Goal: Task Accomplishment & Management: Use online tool/utility

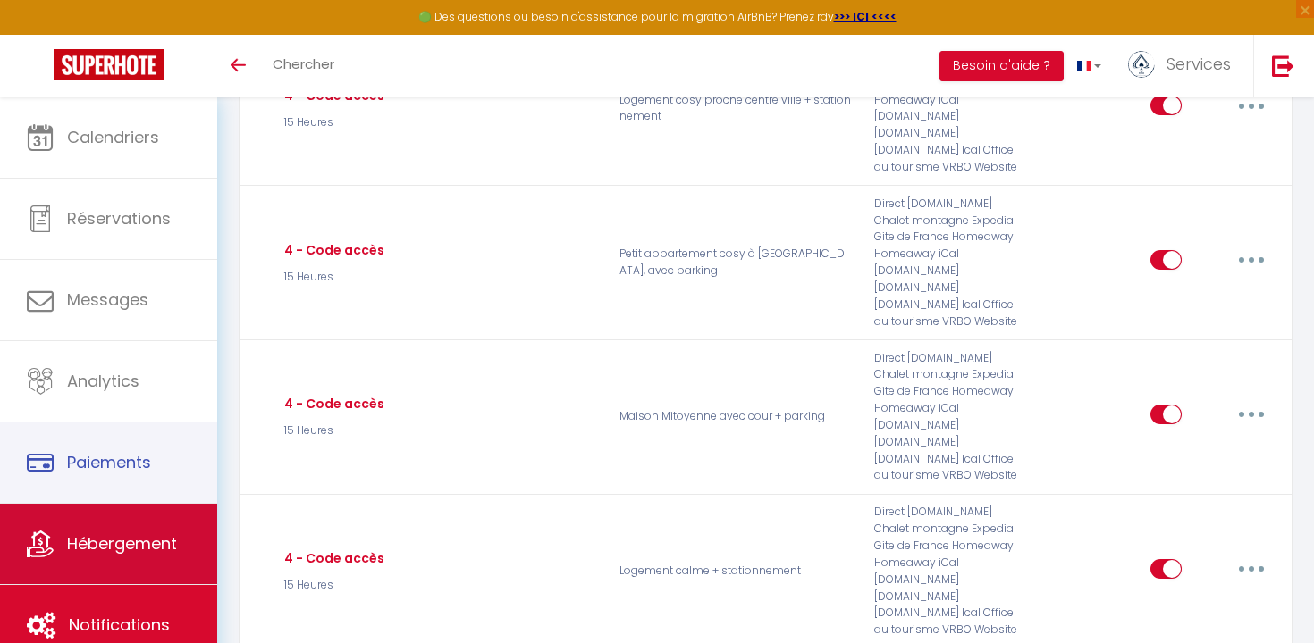
scroll to position [3594, 0]
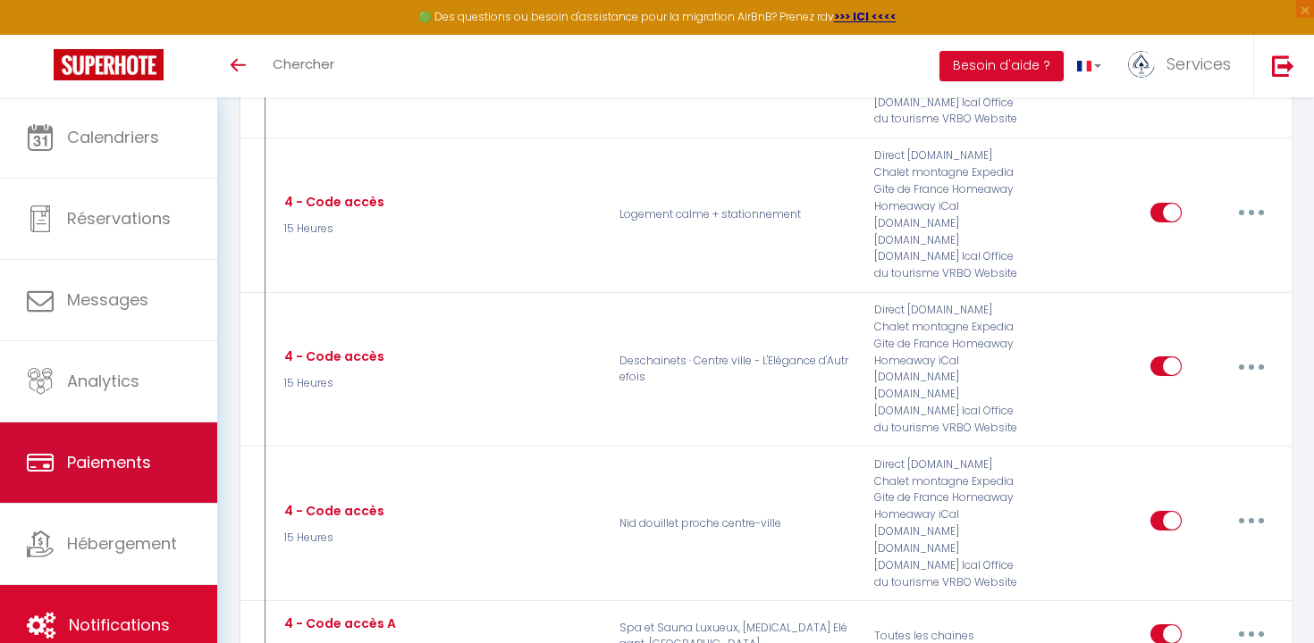
click at [151, 471] on span "Paiements" at bounding box center [109, 462] width 84 height 22
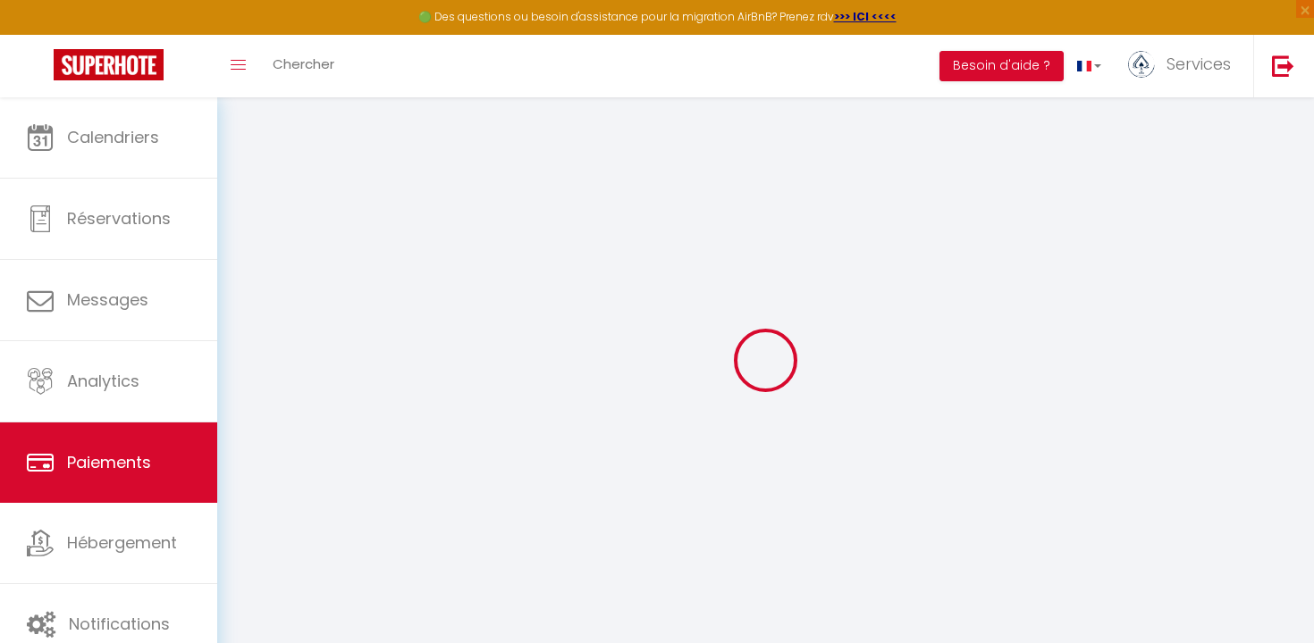
select select "2"
select select "0"
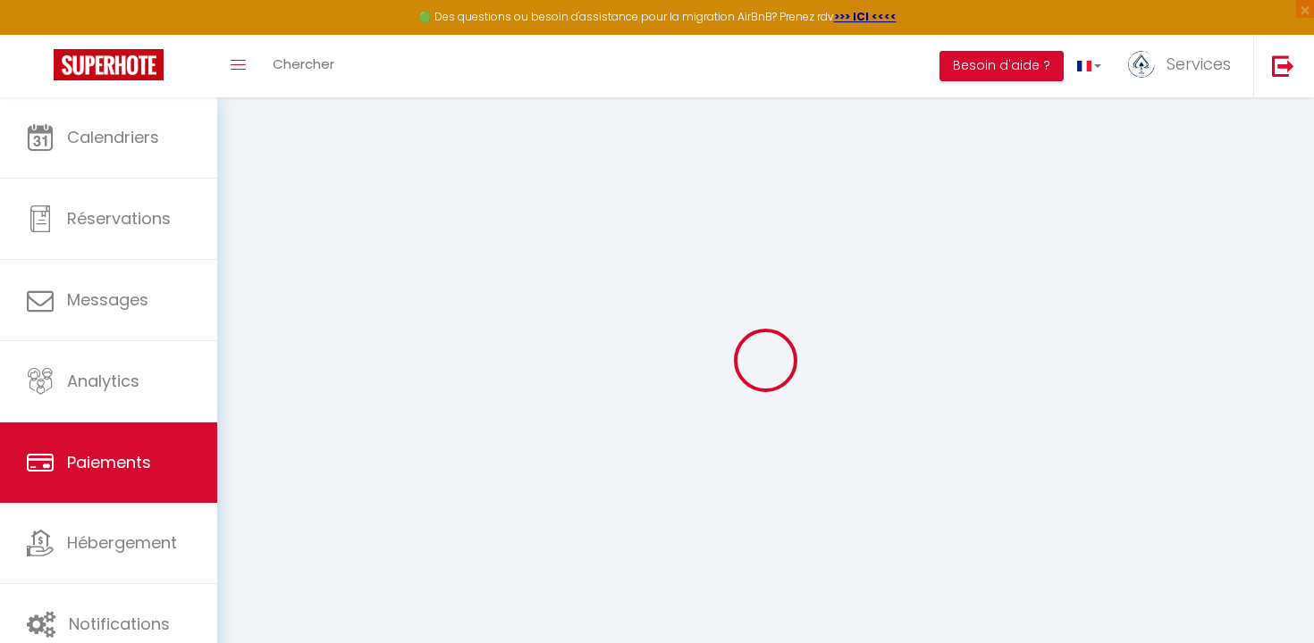
select select "0"
select select
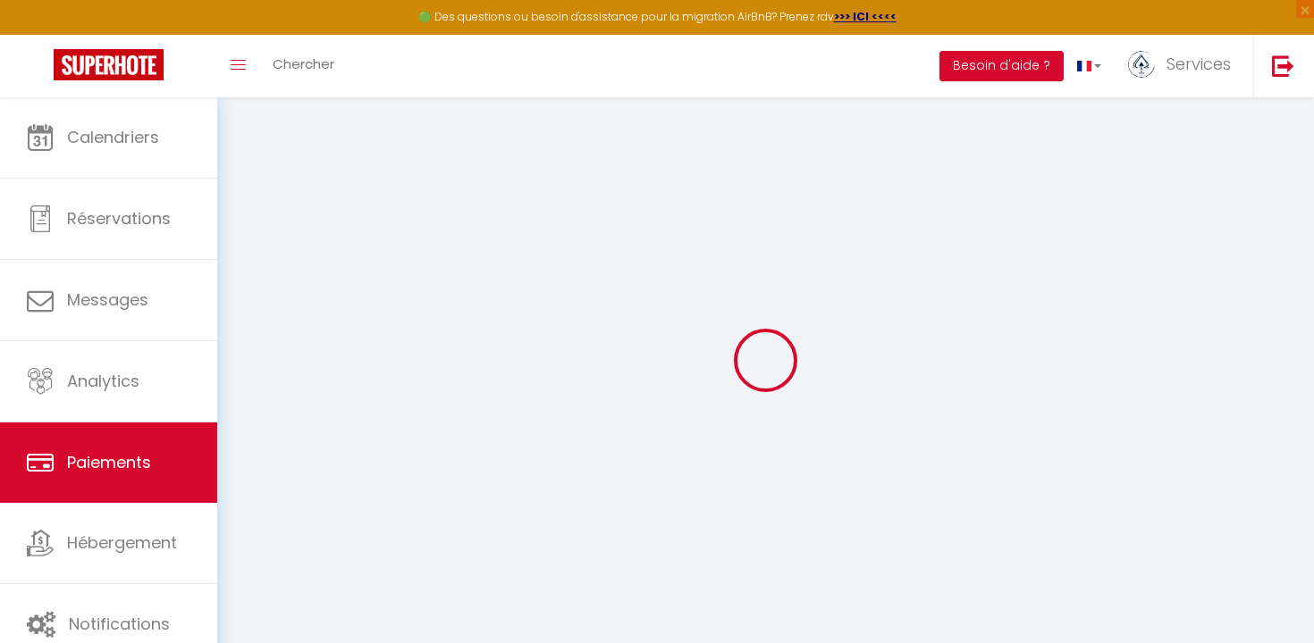
select select
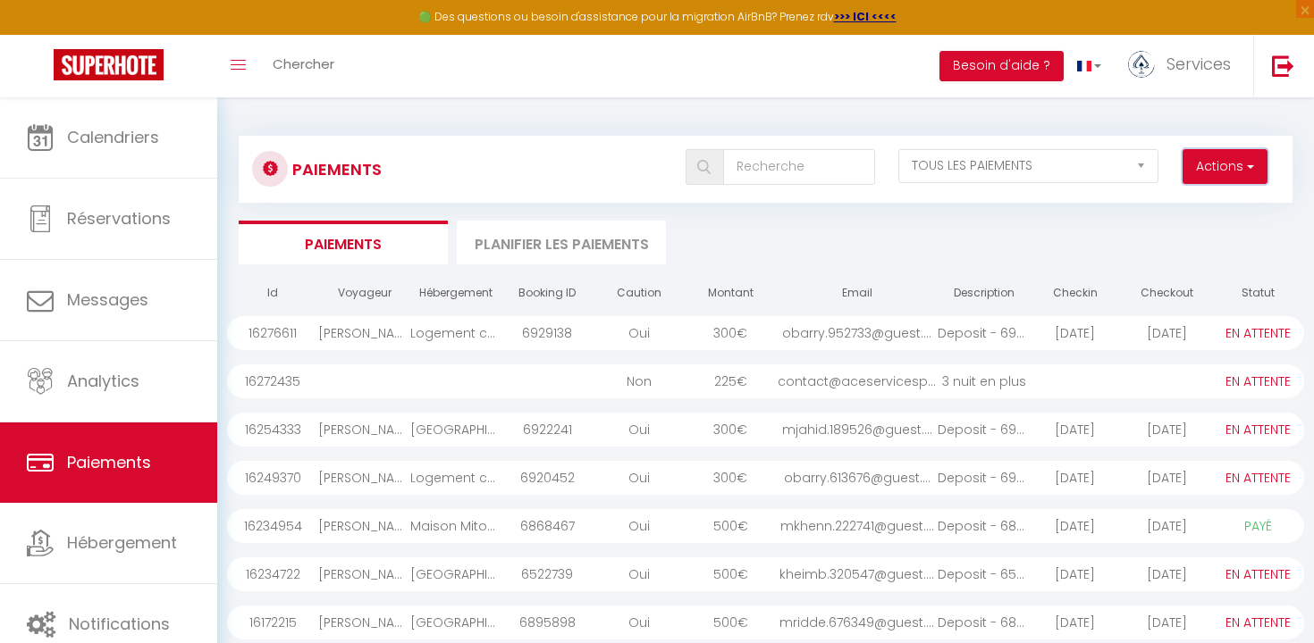
click at [1207, 176] on button "Actions" at bounding box center [1224, 167] width 85 height 36
click at [1180, 211] on link "Créer nouveau lien paiement" at bounding box center [1156, 205] width 220 height 23
select select
select select "other"
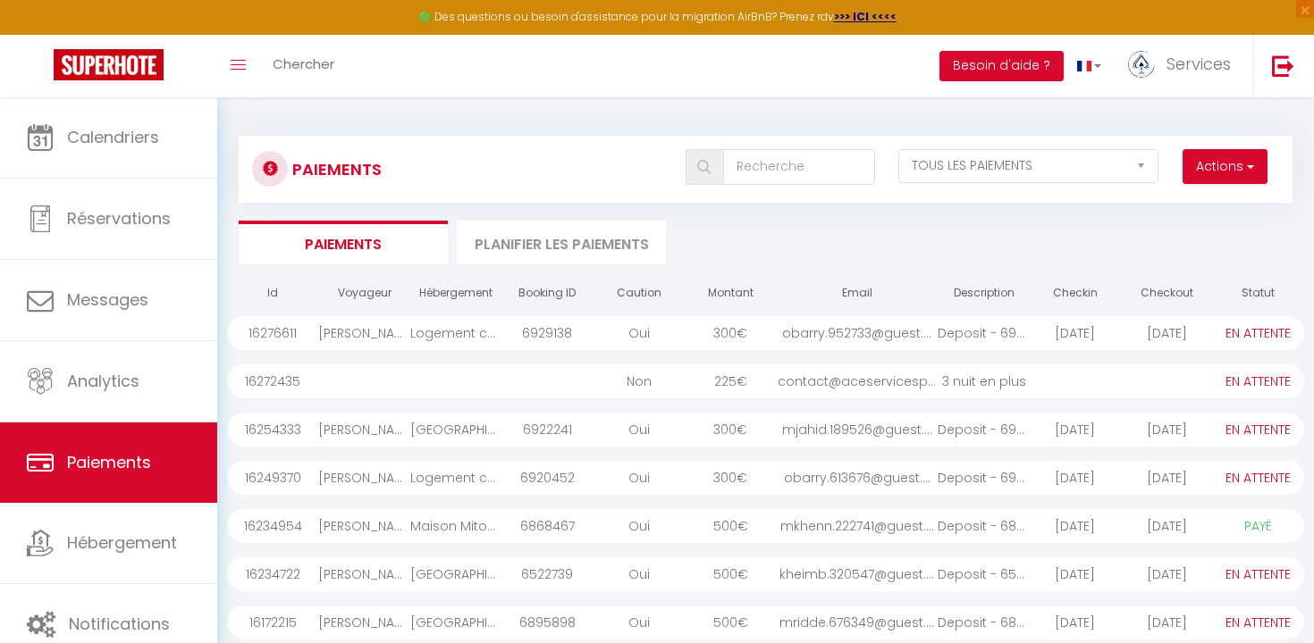
select select "3209"
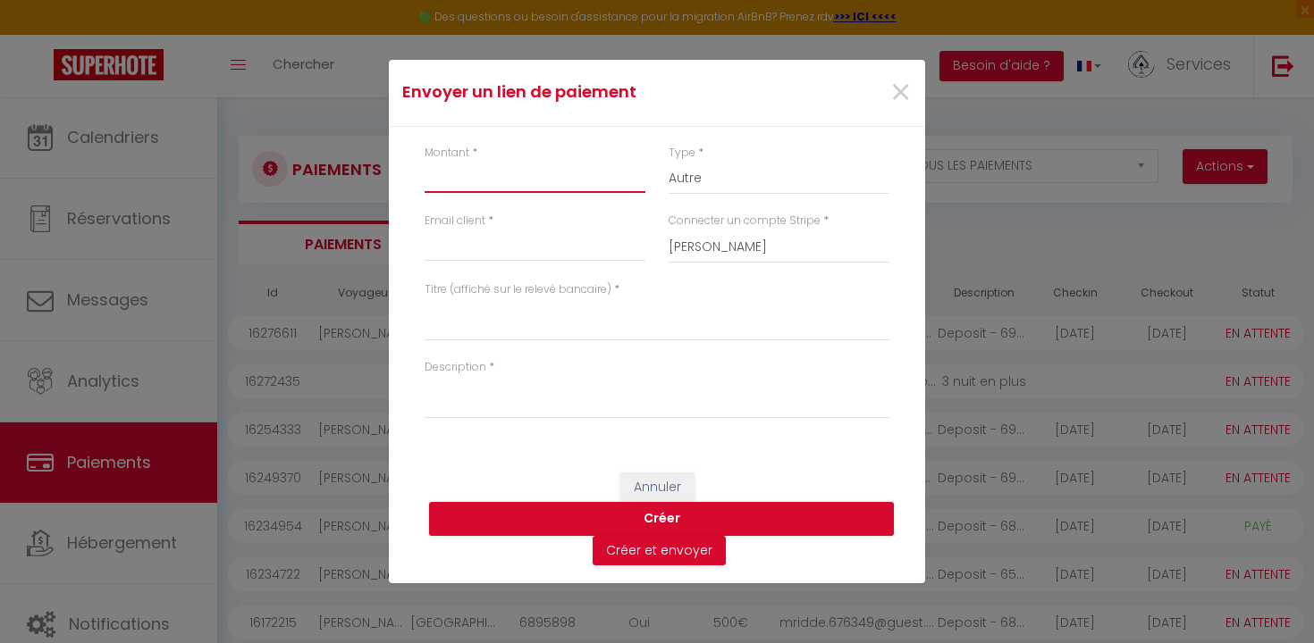
click at [578, 183] on input "Montant" at bounding box center [534, 177] width 221 height 32
type input "55"
click at [509, 253] on input "Email client" at bounding box center [534, 246] width 221 height 32
type input "[EMAIL_ADDRESS][DOMAIN_NAME]"
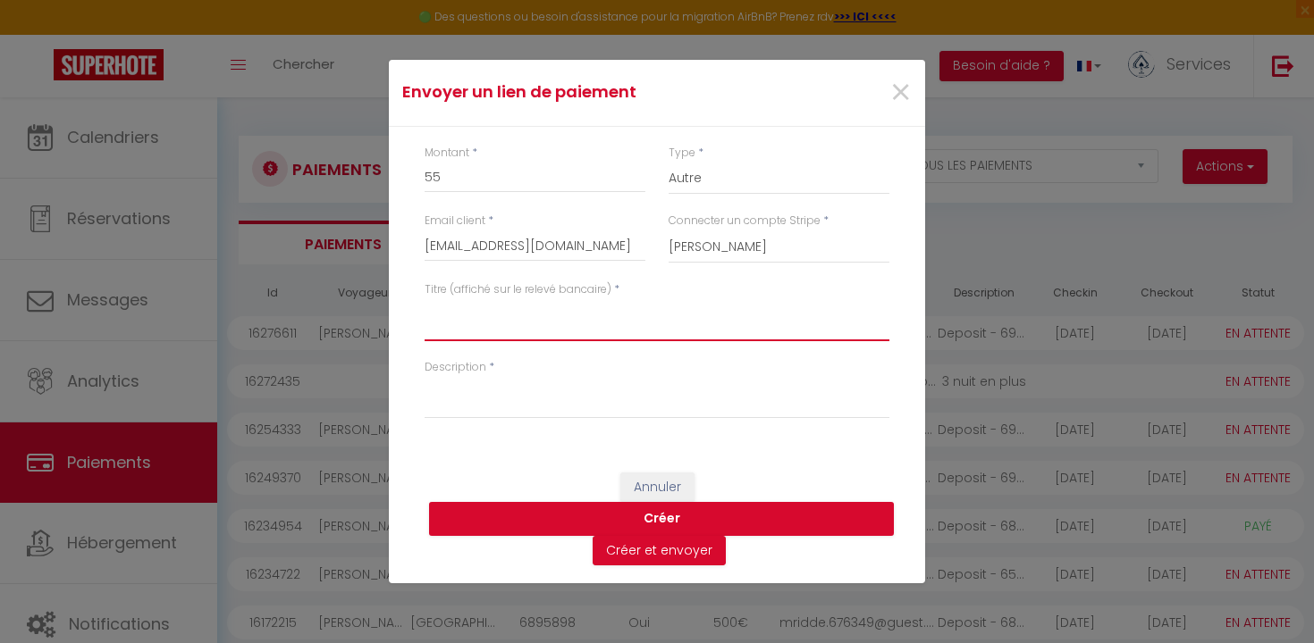
click at [491, 323] on textarea "Titre (affiché sur le relevé bancaire)" at bounding box center [656, 319] width 465 height 43
type textarea "Logement Calme"
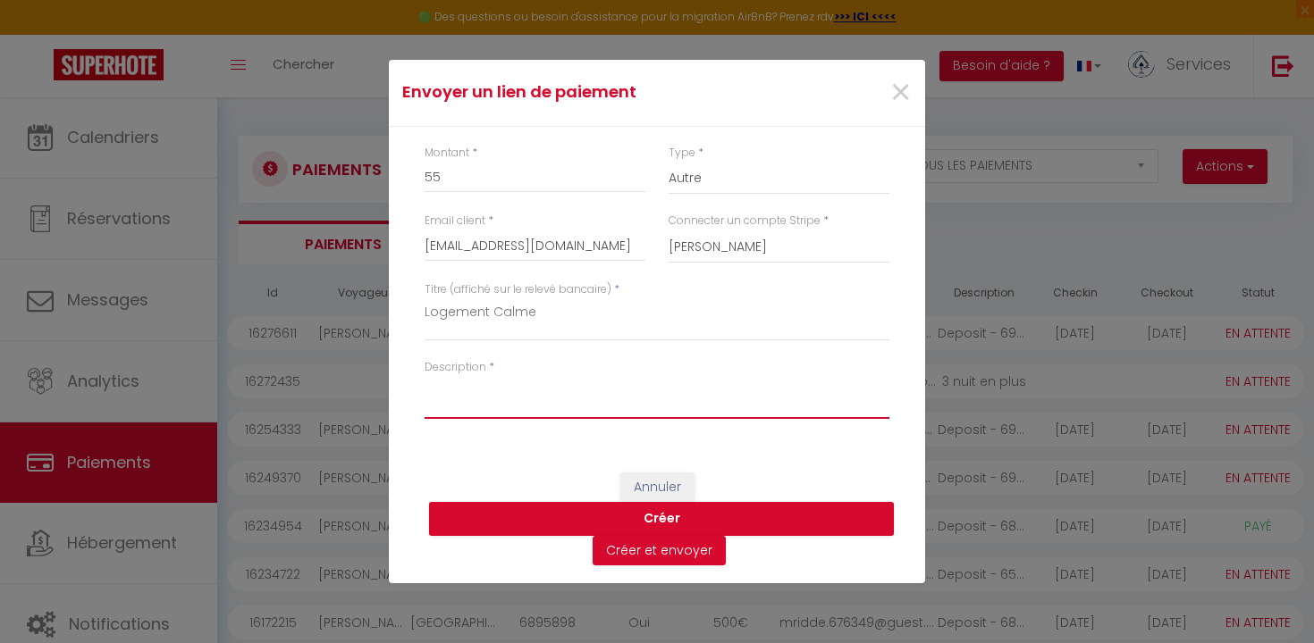
click at [486, 410] on textarea "Description" at bounding box center [656, 397] width 465 height 43
type textarea "[DATE] au [DATE]"
click at [554, 517] on button "Créer" at bounding box center [661, 519] width 465 height 34
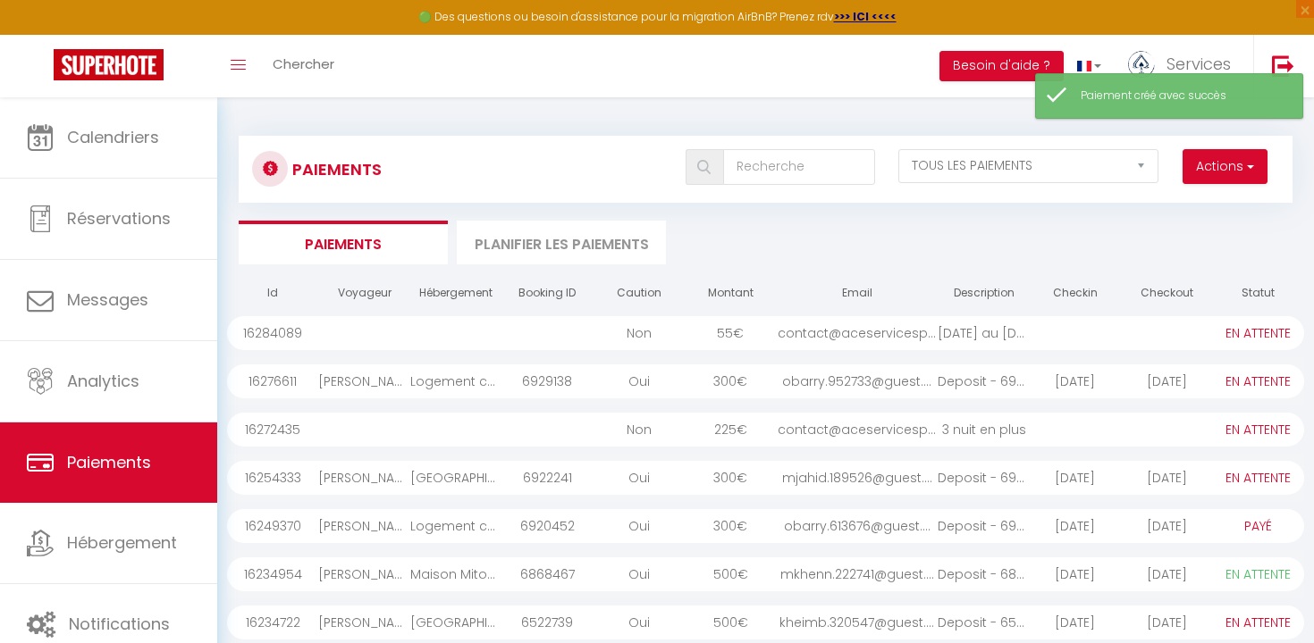
click at [1046, 330] on div at bounding box center [1075, 333] width 91 height 34
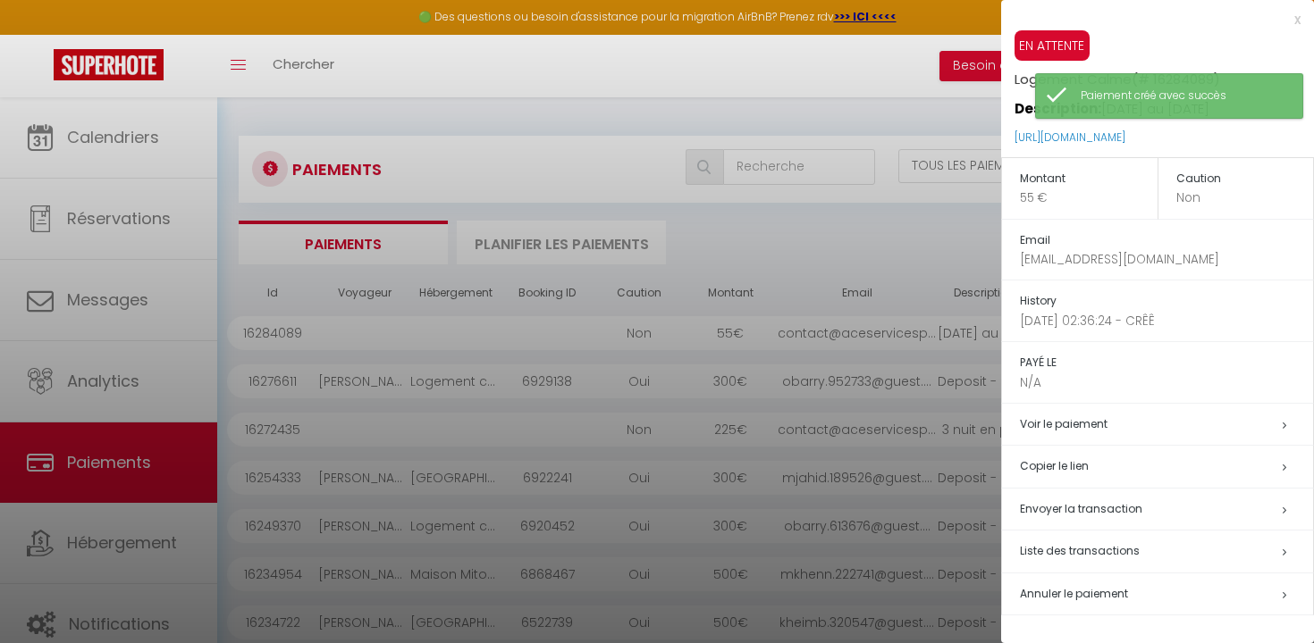
drag, startPoint x: 1260, startPoint y: 139, endPoint x: 1009, endPoint y: 139, distance: 251.1
click at [1009, 139] on div "EN ATTENTE Logement Calme (# 16284089) Description: [DATE] au [DATE] [URL][DOMA…" at bounding box center [1157, 93] width 313 height 127
copy link "[URL][DOMAIN_NAME]"
